Goal: Navigation & Orientation: Find specific page/section

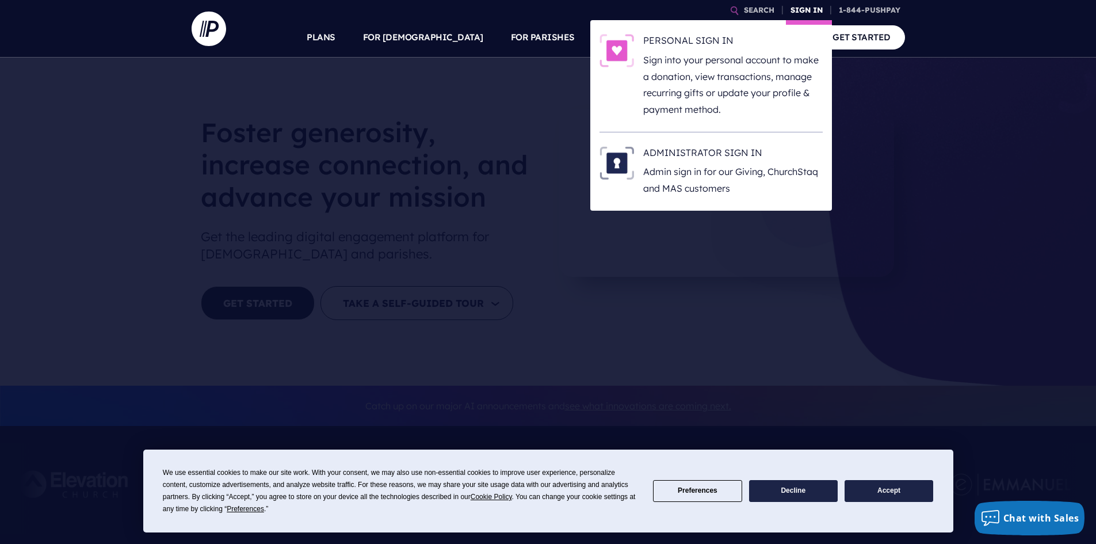
click at [809, 7] on link "SIGN IN" at bounding box center [806, 10] width 41 height 20
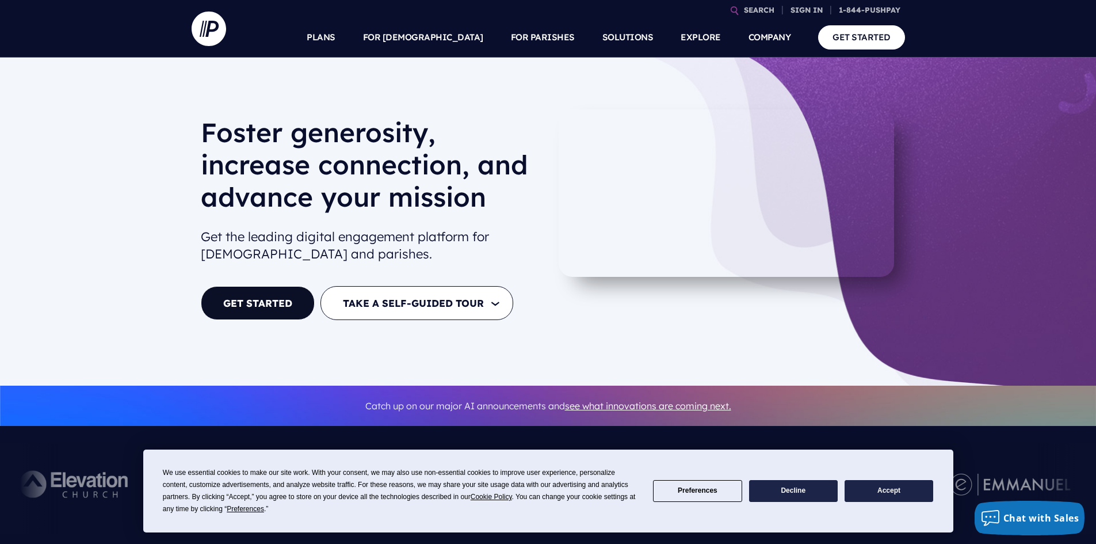
click at [805, 487] on button "Decline" at bounding box center [793, 491] width 89 height 22
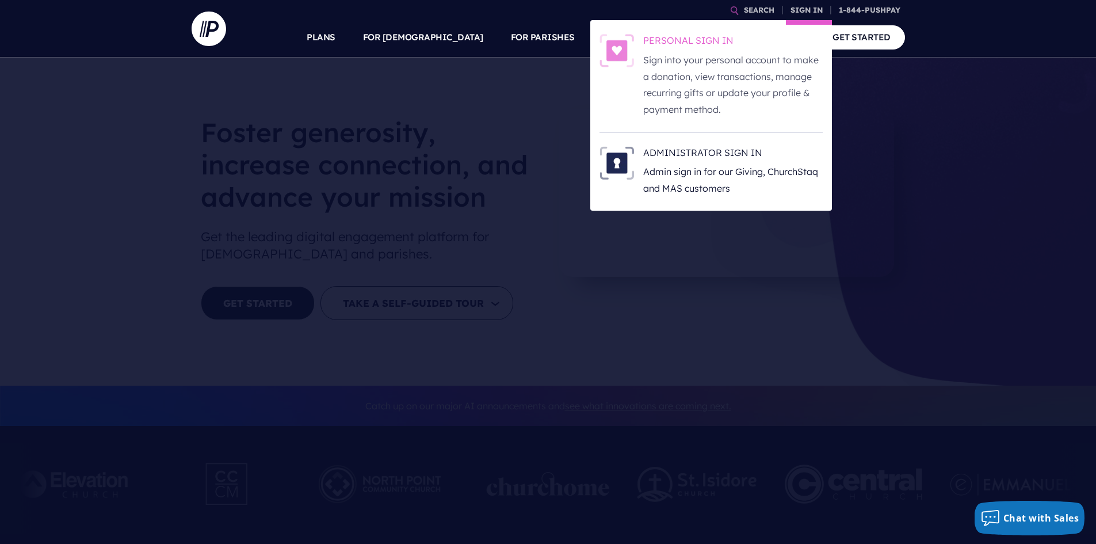
click at [690, 42] on h6 "PERSONAL SIGN IN" at bounding box center [732, 42] width 179 height 17
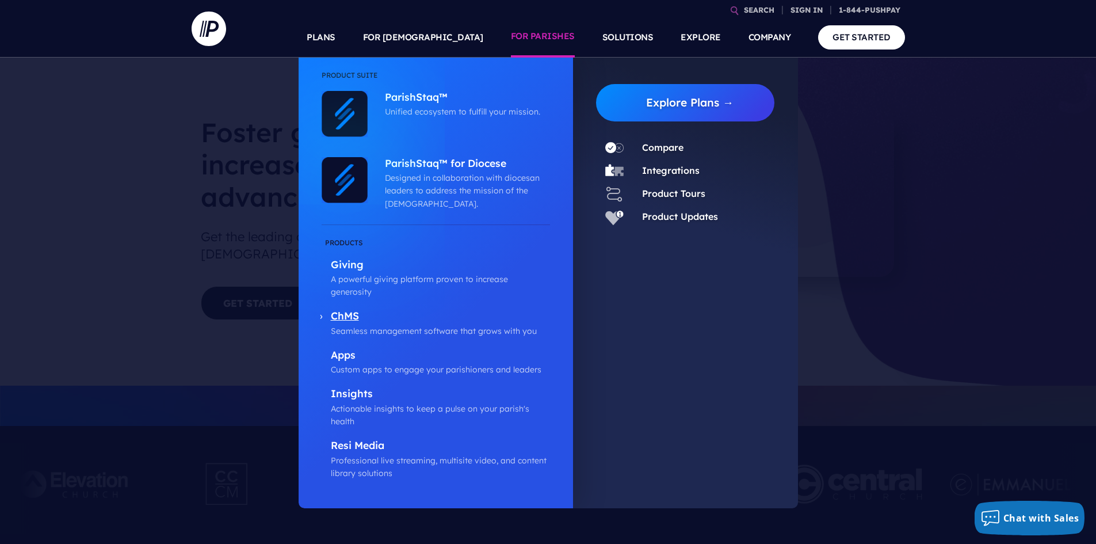
click at [349, 309] on p "ChMS" at bounding box center [440, 316] width 219 height 14
